Goal: Transaction & Acquisition: Book appointment/travel/reservation

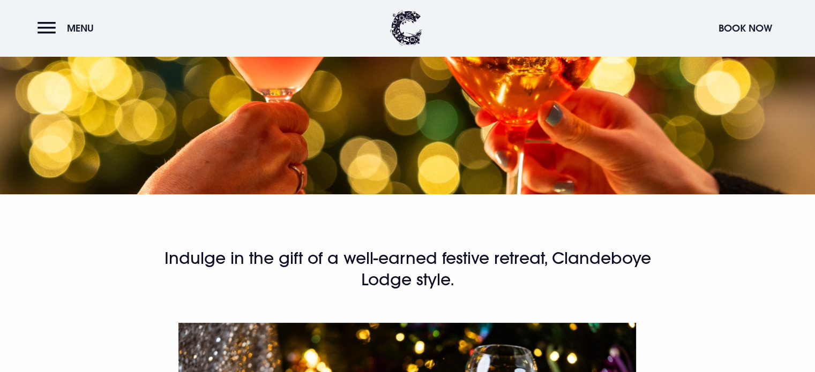
scroll to position [214, 0]
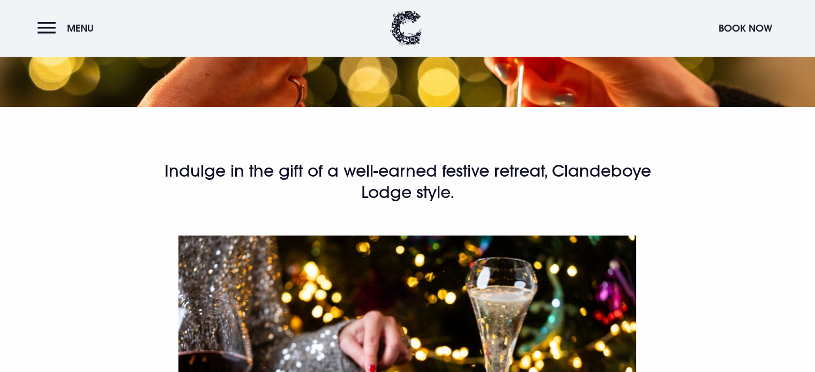
drag, startPoint x: 436, startPoint y: 197, endPoint x: 165, endPoint y: 171, distance: 272.3
click at [165, 171] on h2 "Indulge in the gift of a well-earned festive retreat, Clandeboye Lodge style." at bounding box center [407, 182] width 510 height 43
copy h2 "Indulge in the gift of a well-earned festive retreat, Clandeboye Lodge style."
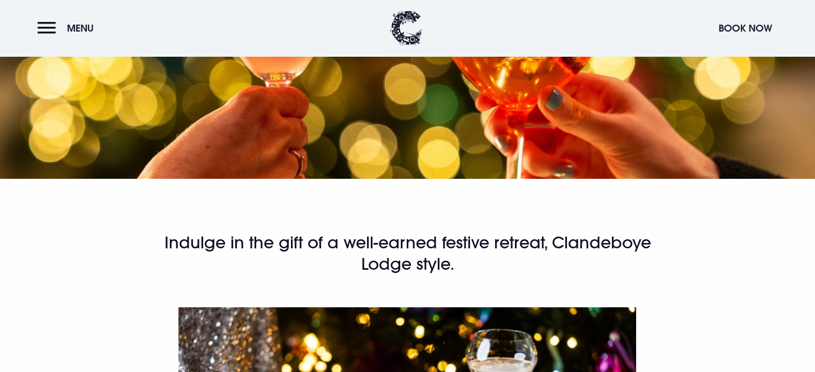
scroll to position [0, 0]
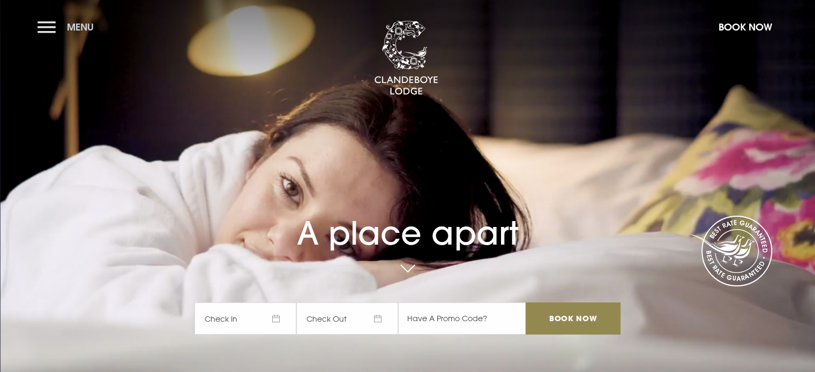
click at [44, 25] on button "Menu" at bounding box center [68, 27] width 62 height 23
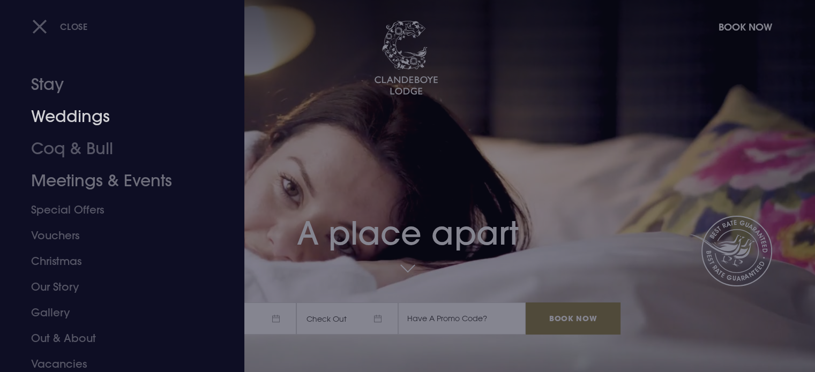
click at [50, 86] on link "Stay" at bounding box center [115, 85] width 169 height 32
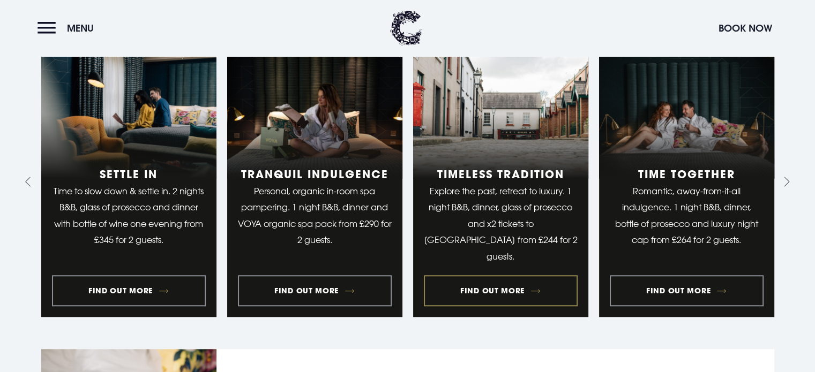
scroll to position [857, 0]
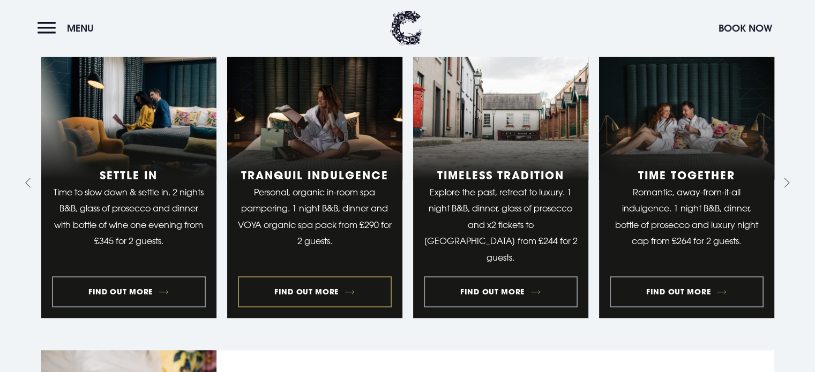
click at [315, 288] on link "2 of 9" at bounding box center [314, 183] width 175 height 270
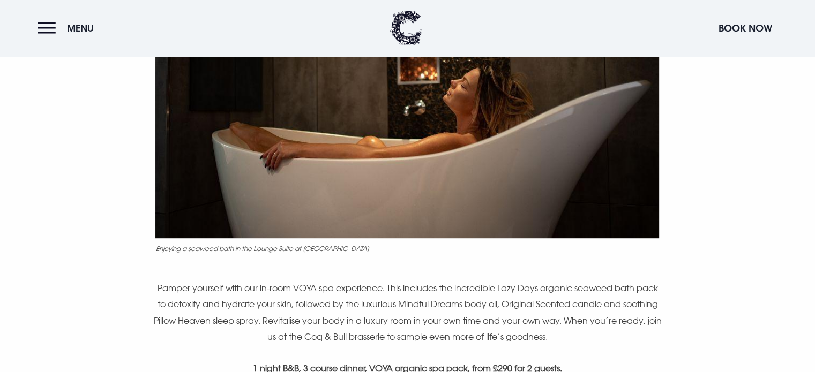
scroll to position [589, 0]
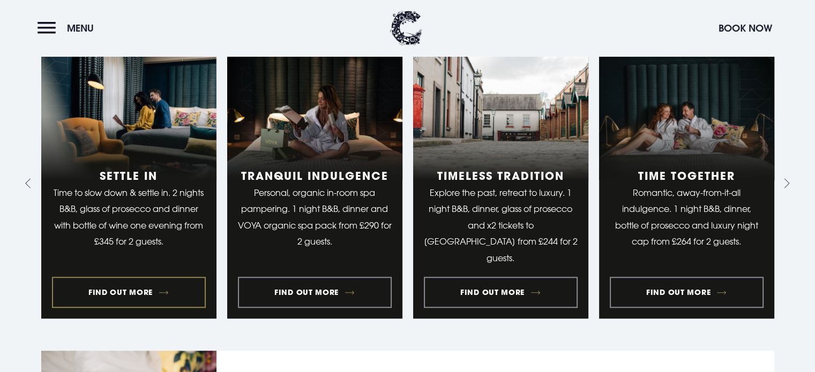
scroll to position [857, 0]
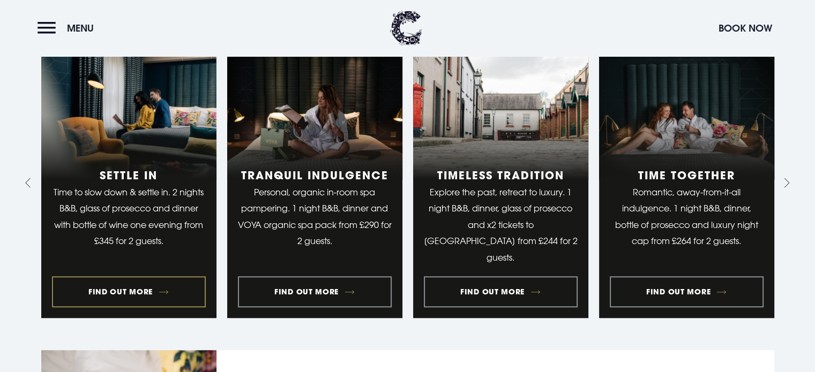
click at [125, 288] on link "1 of 9" at bounding box center [128, 183] width 175 height 270
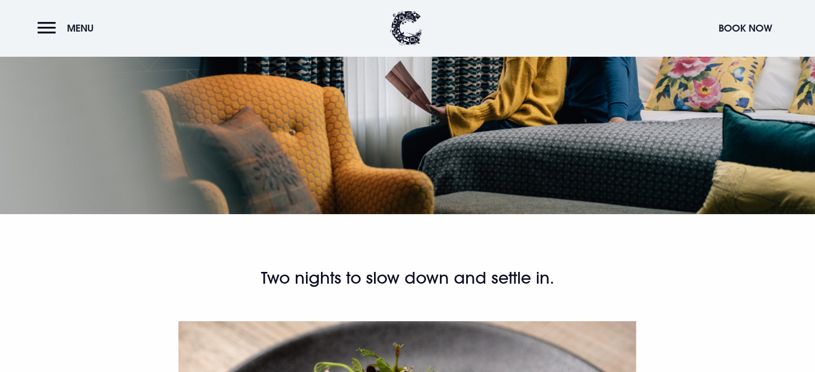
scroll to position [54, 0]
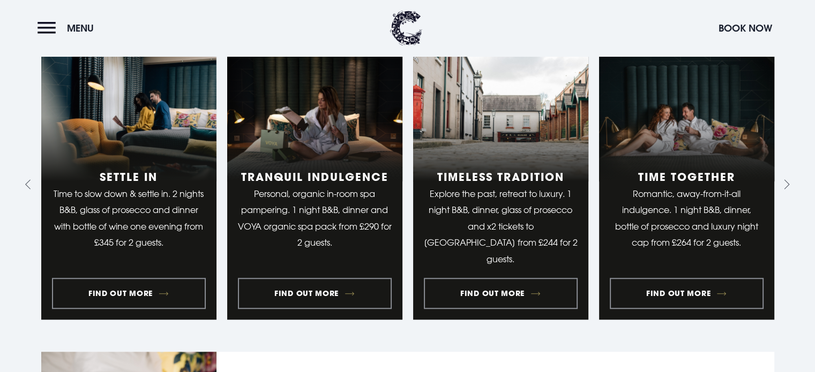
scroll to position [857, 0]
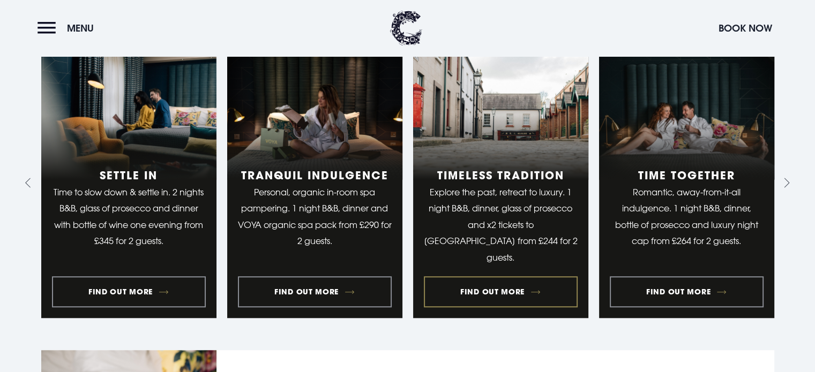
click at [509, 292] on link "3 of 9" at bounding box center [500, 183] width 175 height 270
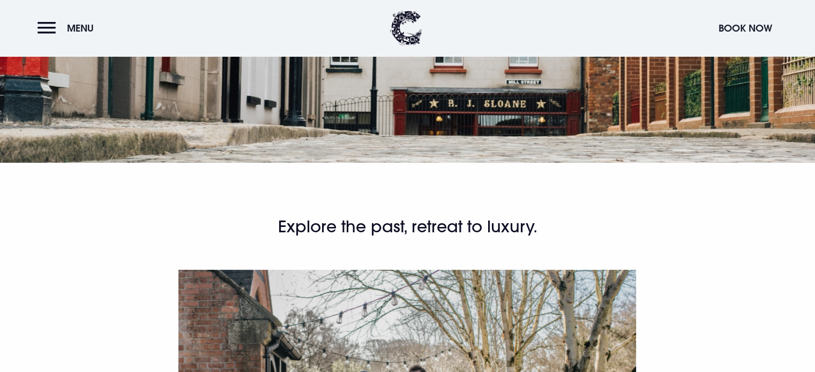
scroll to position [161, 0]
